Goal: Task Accomplishment & Management: Manage account settings

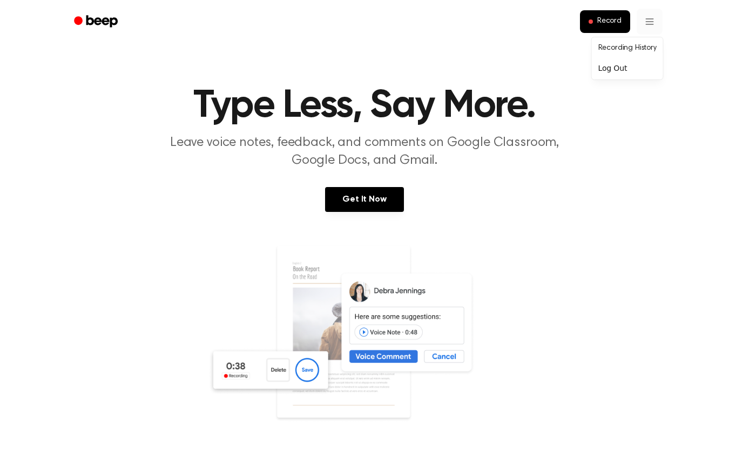
click at [643, 42] on link "Recording History" at bounding box center [627, 48] width 67 height 18
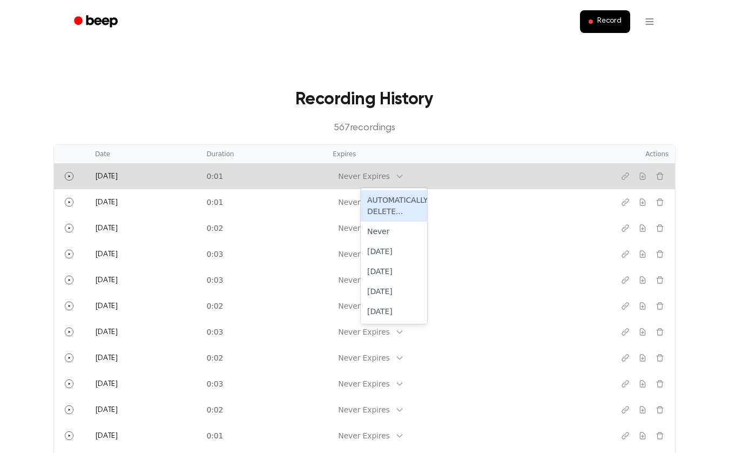
click at [388, 174] on div "Never Expires" at bounding box center [363, 176] width 51 height 11
click at [389, 245] on div "[DATE]" at bounding box center [394, 251] width 66 height 20
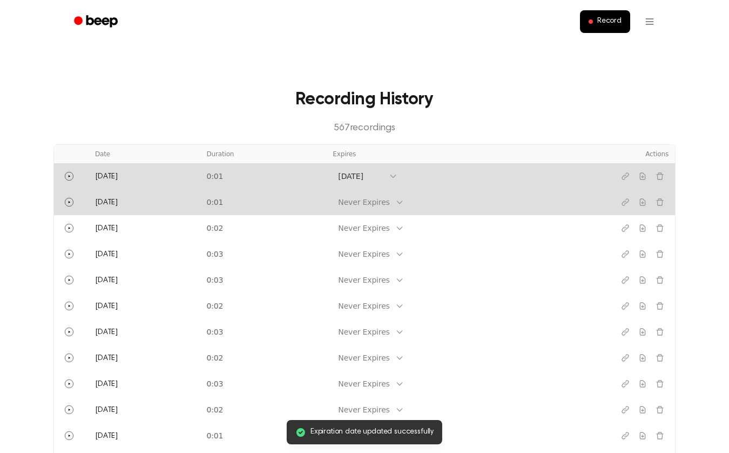
click at [396, 210] on td "Never Expires" at bounding box center [457, 202] width 263 height 26
click at [389, 206] on div "Never Expires" at bounding box center [363, 202] width 51 height 11
click at [396, 273] on div "[DATE]" at bounding box center [394, 277] width 66 height 20
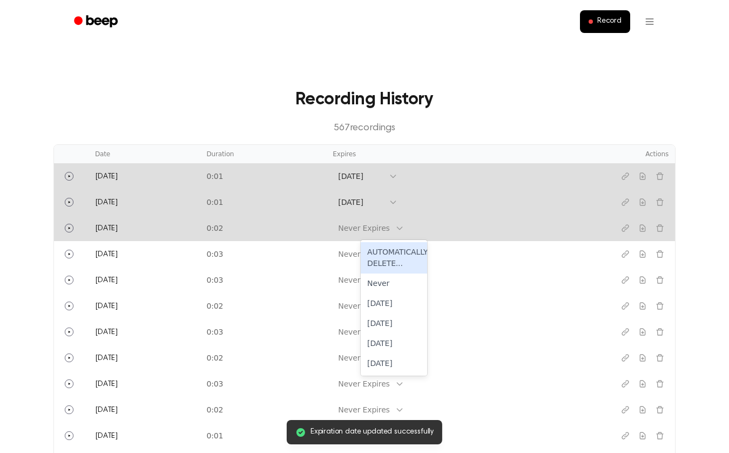
click at [393, 221] on div "Never Expires" at bounding box center [364, 228] width 62 height 14
click at [391, 322] on div "[DATE]" at bounding box center [394, 323] width 66 height 20
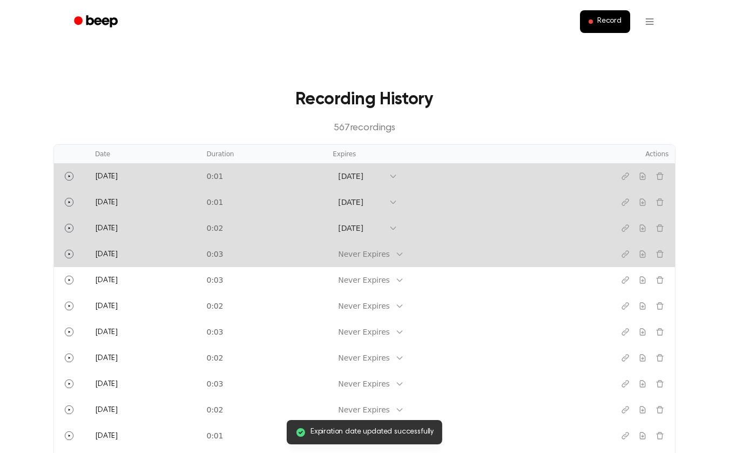
click at [391, 261] on div "Never Expires" at bounding box center [368, 253] width 71 height 15
click at [388, 325] on div "[DATE]" at bounding box center [394, 329] width 66 height 20
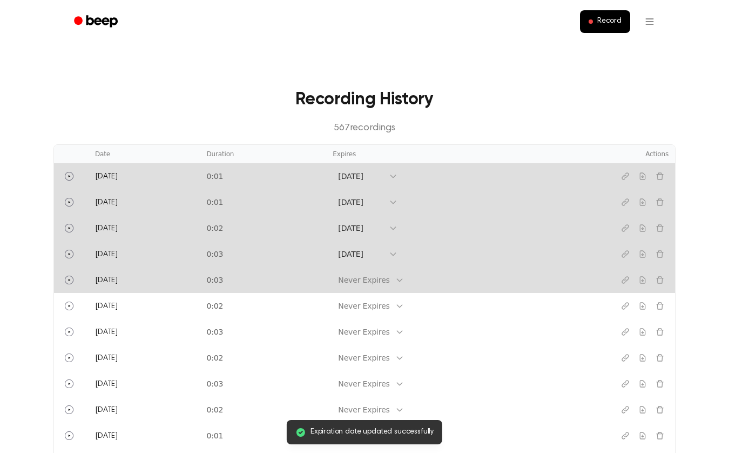
click at [389, 278] on div "Never Expires" at bounding box center [363, 279] width 51 height 11
click at [401, 372] on div "[DATE]" at bounding box center [394, 375] width 66 height 20
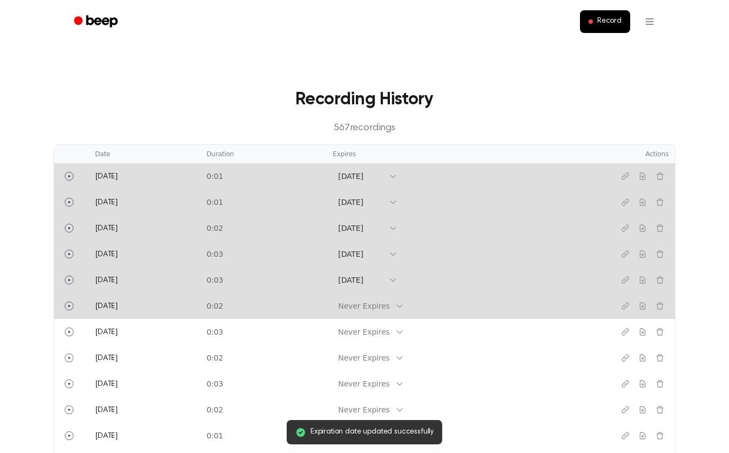
click at [389, 309] on div "Never Expires" at bounding box center [363, 305] width 51 height 11
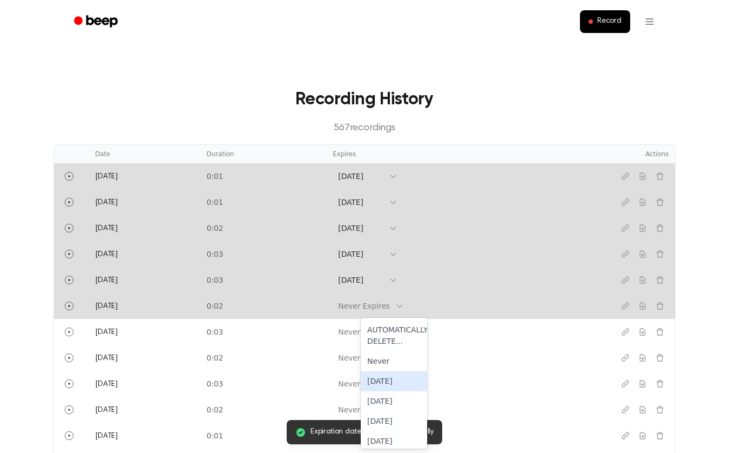
click at [402, 384] on div "[DATE]" at bounding box center [394, 381] width 66 height 20
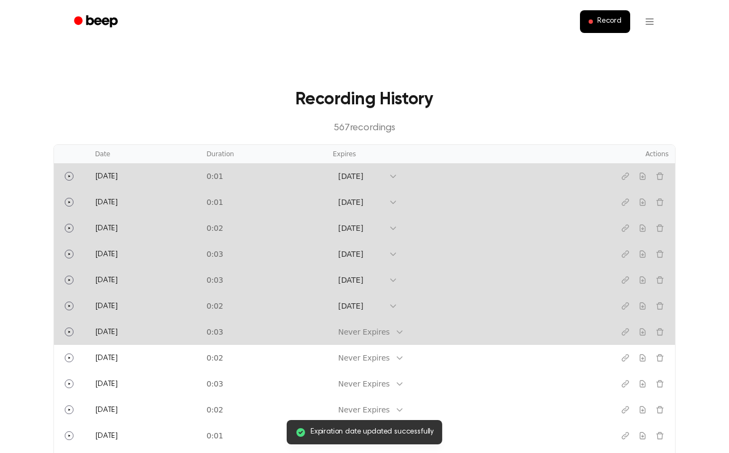
click at [389, 335] on div "Never Expires" at bounding box center [363, 331] width 51 height 11
click at [385, 421] on div "[DATE]" at bounding box center [394, 427] width 66 height 20
